Goal: Navigation & Orientation: Go to known website

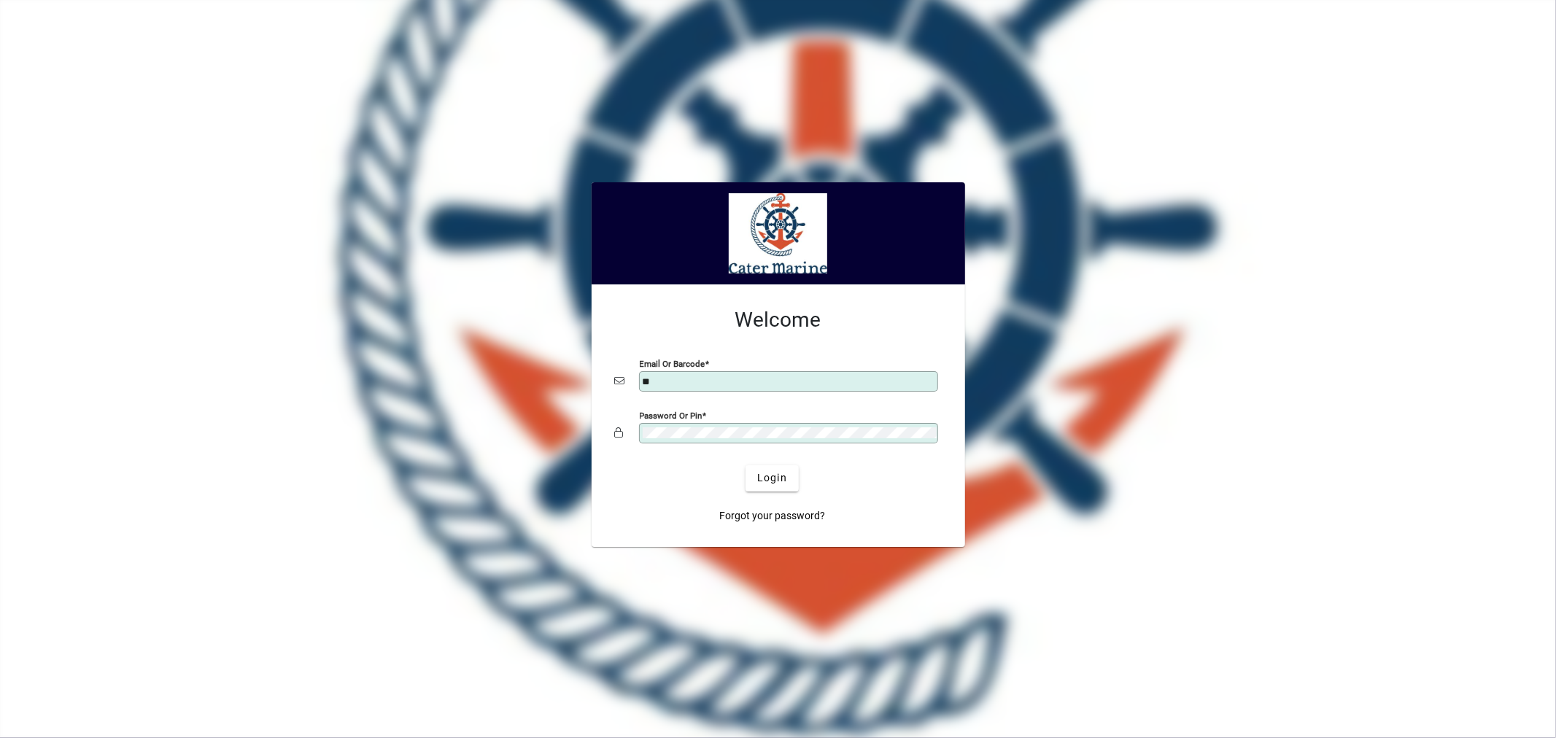
type input "**********"
click at [766, 475] on span "Login" at bounding box center [772, 477] width 30 height 15
